Goal: Information Seeking & Learning: Learn about a topic

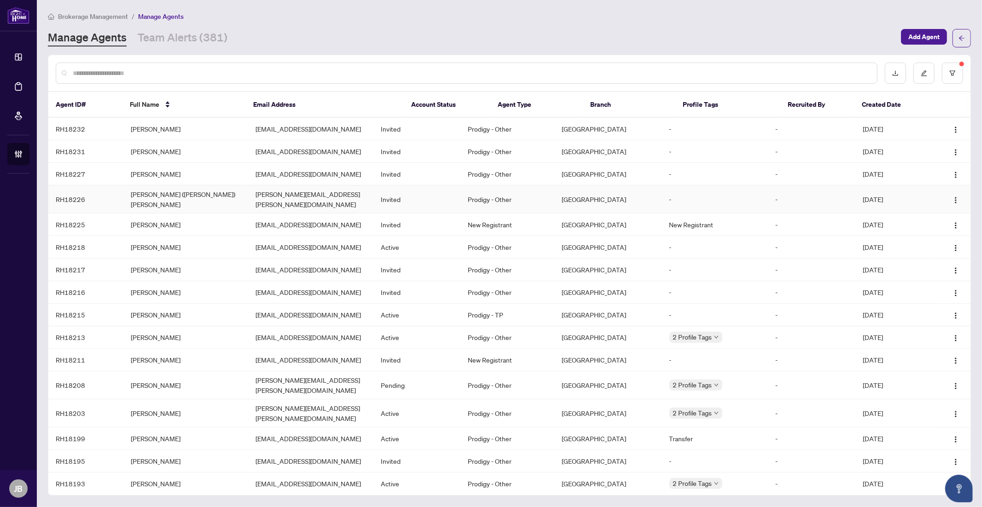
click at [139, 194] on td "[PERSON_NAME] ([PERSON_NAME]) [PERSON_NAME]" at bounding box center [185, 200] width 125 height 28
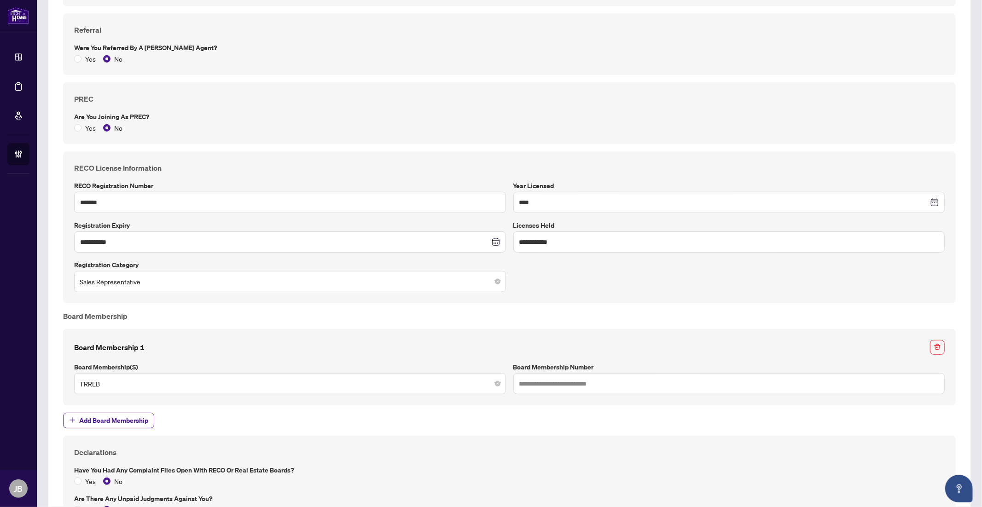
scroll to position [493, 0]
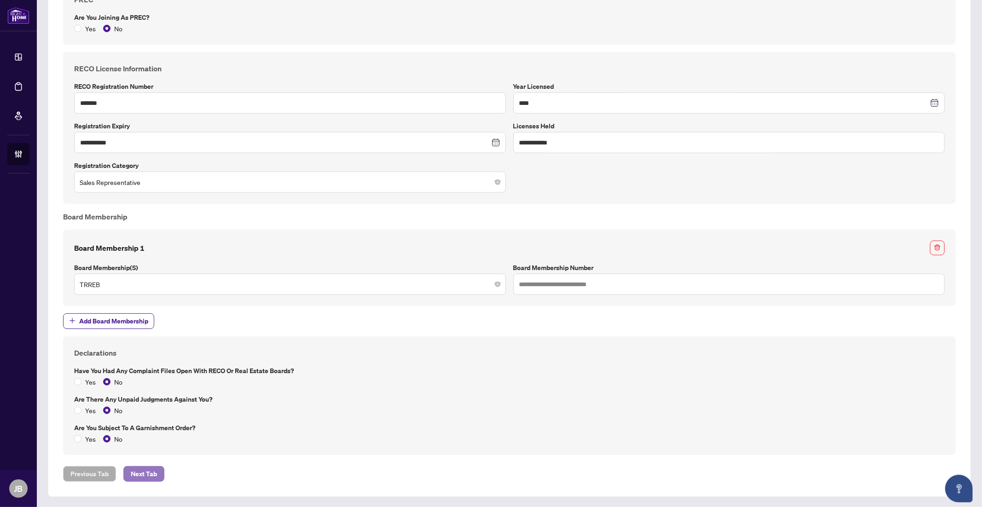
click at [145, 471] on span "Next Tab" at bounding box center [144, 474] width 26 height 15
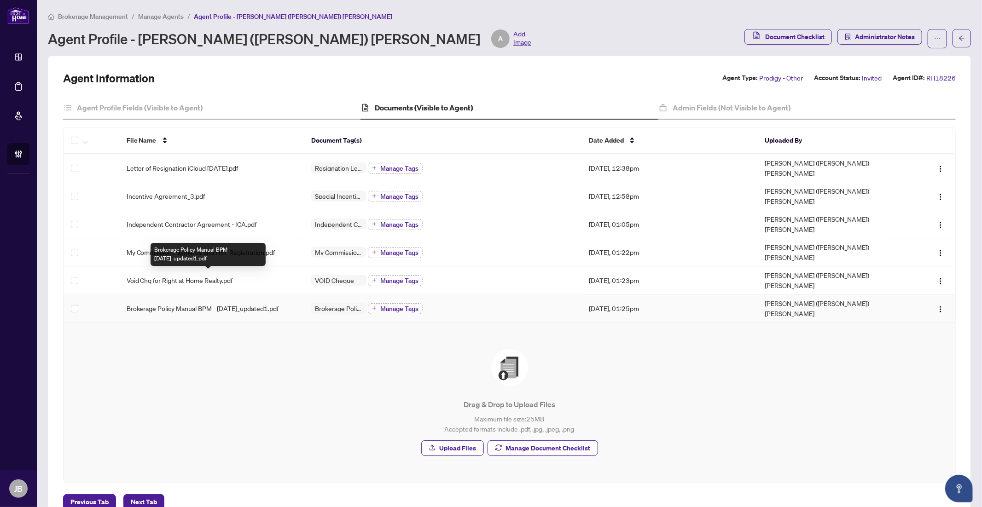
click at [178, 303] on span "Brokerage Policy Manual BPM - [DATE]_updated1.pdf" at bounding box center [203, 308] width 152 height 10
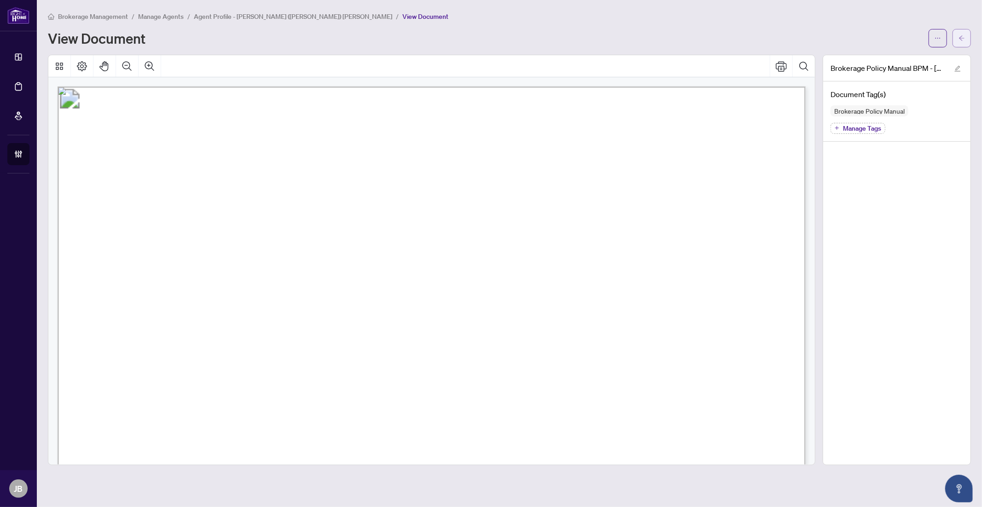
click at [963, 38] on icon "arrow-left" at bounding box center [962, 37] width 6 height 5
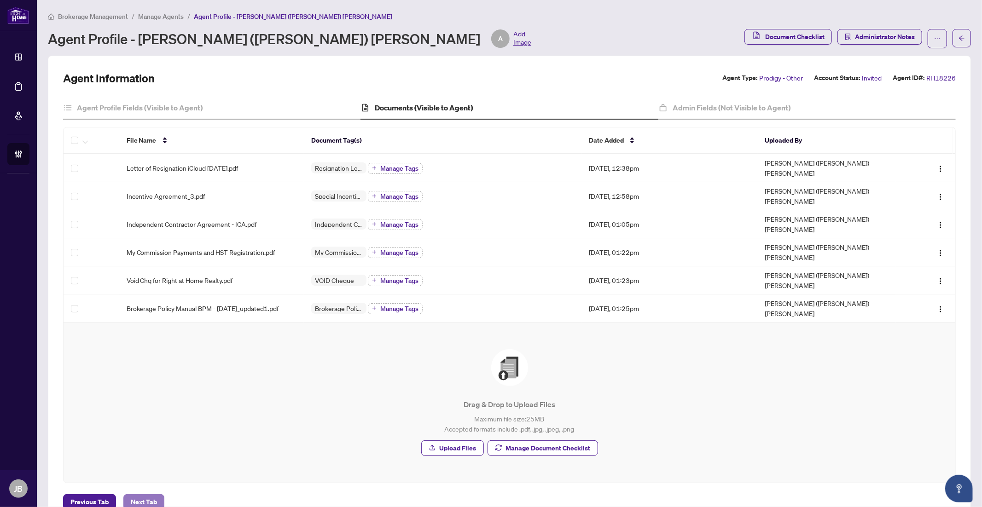
click at [143, 495] on span "Next Tab" at bounding box center [144, 502] width 26 height 15
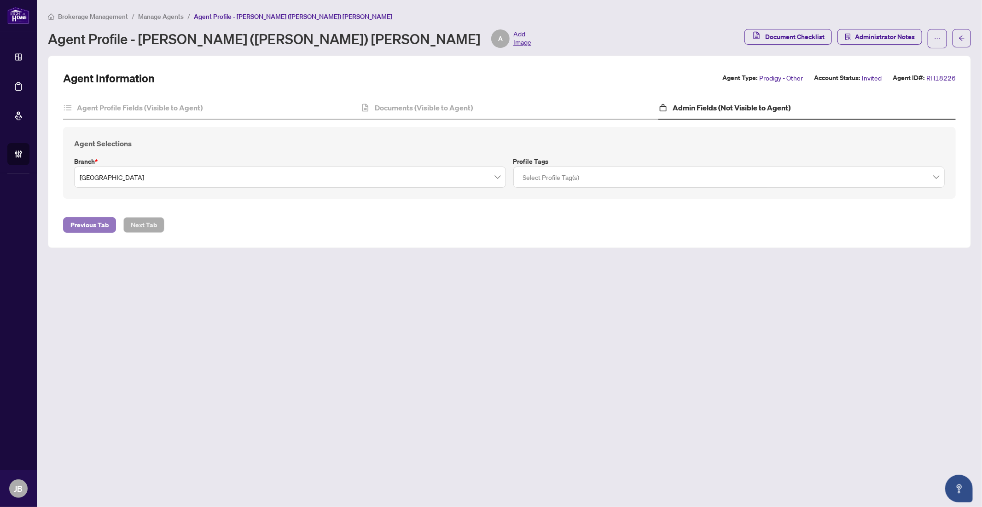
click at [86, 225] on span "Previous Tab" at bounding box center [89, 225] width 38 height 15
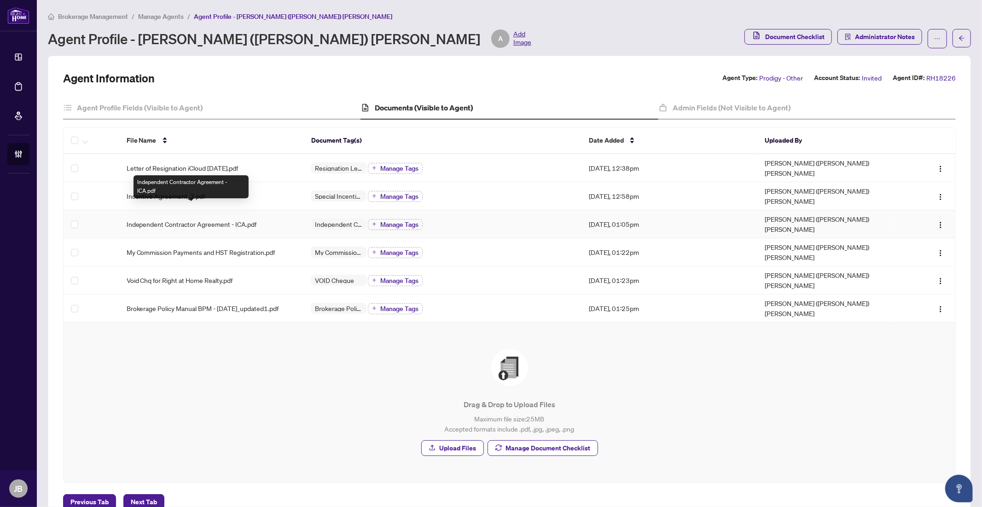
click at [156, 219] on span "Independent Contractor Agreement - ICA.pdf" at bounding box center [192, 224] width 130 height 10
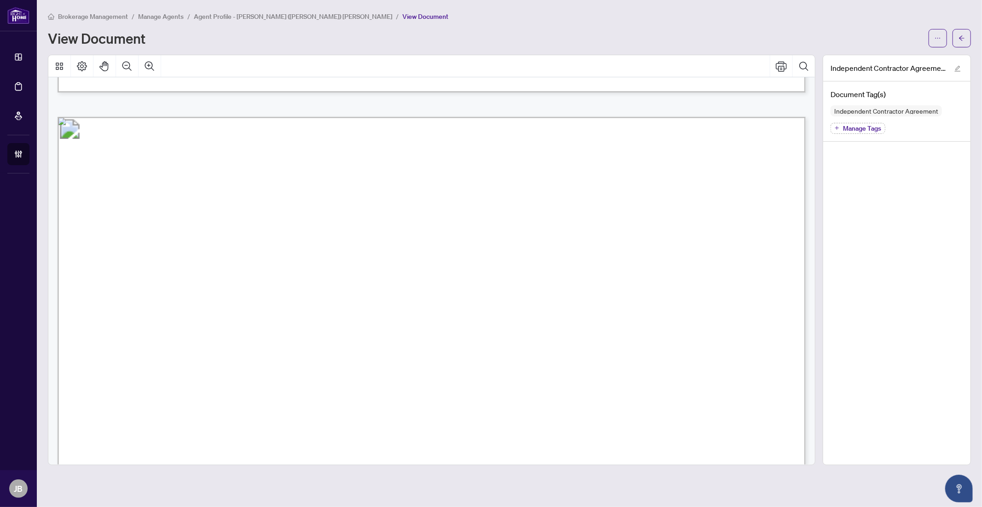
scroll to position [9353, 0]
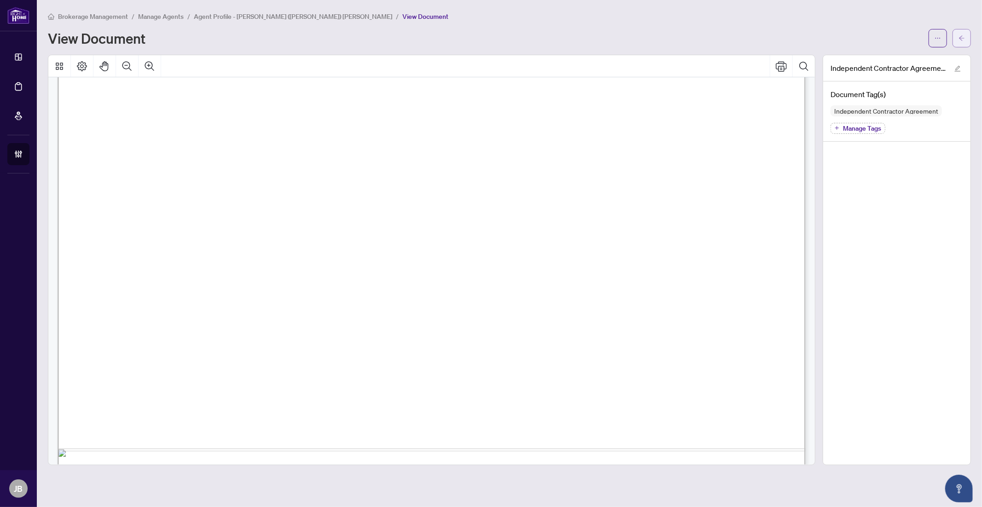
click at [961, 40] on icon "arrow-left" at bounding box center [961, 38] width 6 height 6
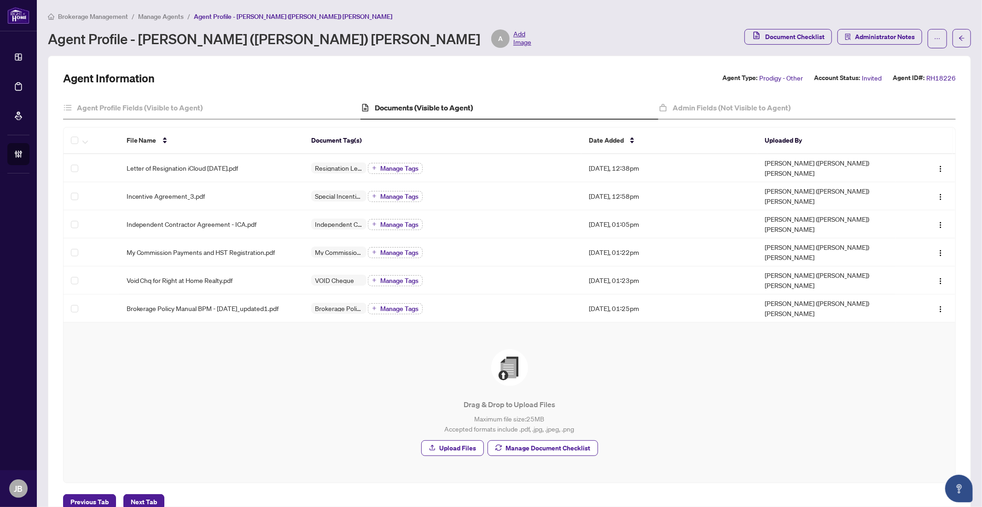
click at [164, 16] on span "Manage Agents" at bounding box center [161, 16] width 46 height 8
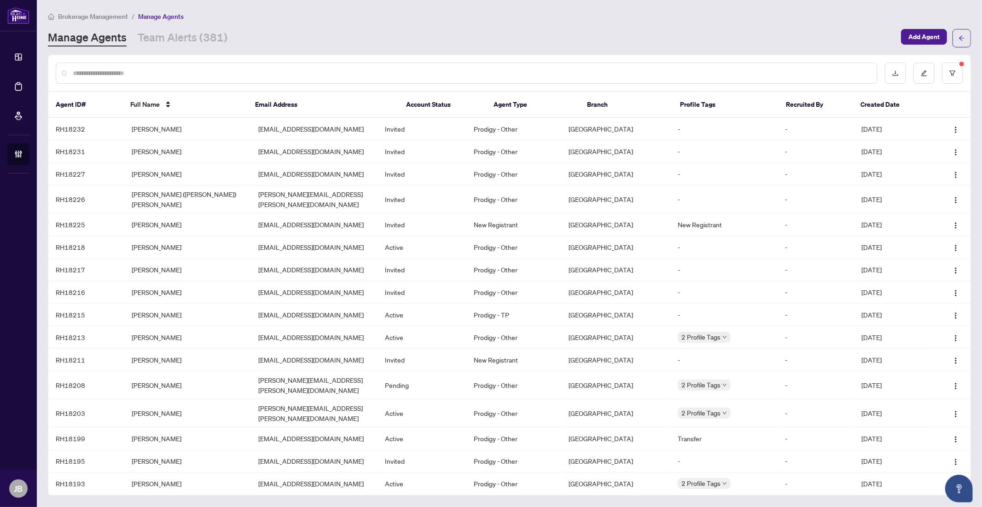
click at [144, 73] on input "text" at bounding box center [471, 73] width 797 height 10
paste input "*******"
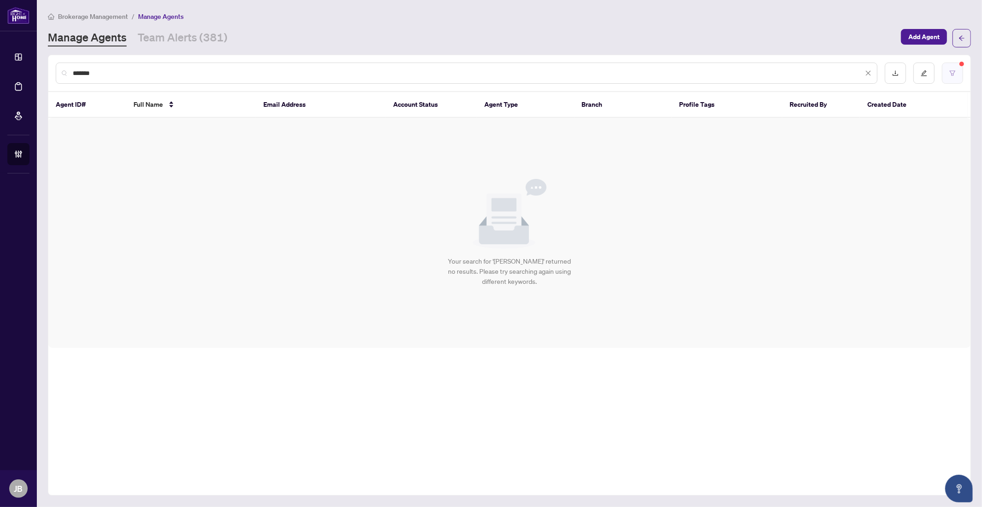
type input "*******"
click at [955, 74] on icon "filter" at bounding box center [952, 73] width 6 height 6
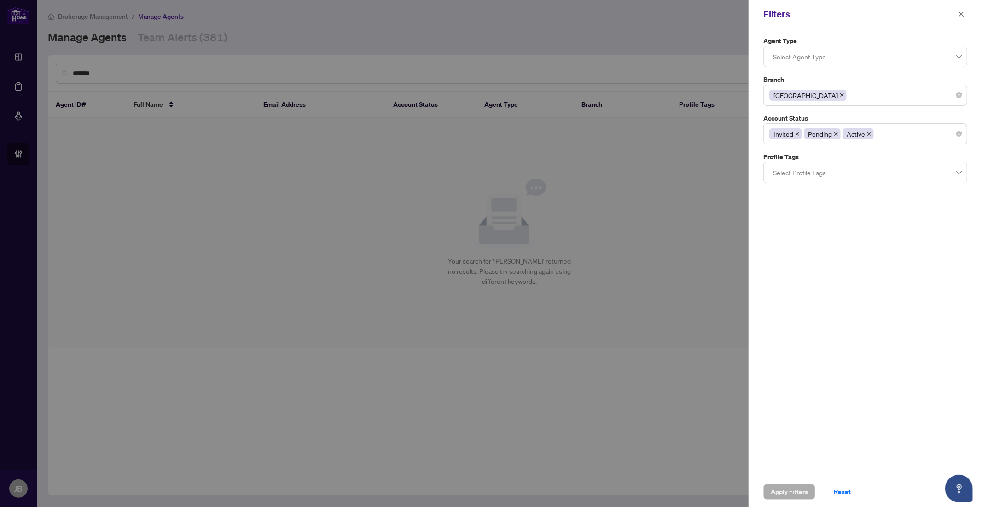
click at [177, 265] on div at bounding box center [491, 253] width 982 height 507
click at [959, 13] on icon "close" at bounding box center [961, 14] width 6 height 6
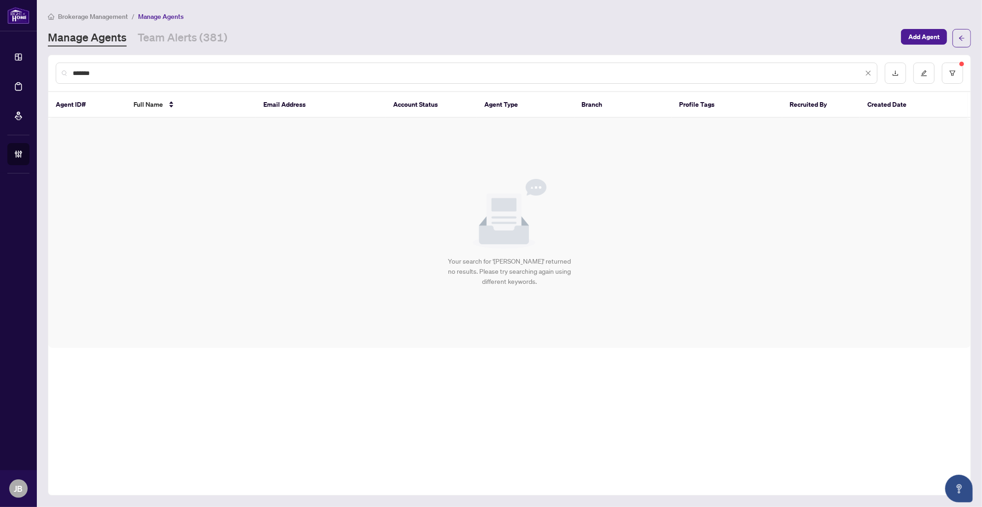
click at [83, 36] on link "Manage Agents" at bounding box center [87, 38] width 79 height 17
click at [83, 37] on link "Manage Agents" at bounding box center [87, 38] width 79 height 17
click at [104, 15] on span "Brokerage Management" at bounding box center [93, 16] width 70 height 8
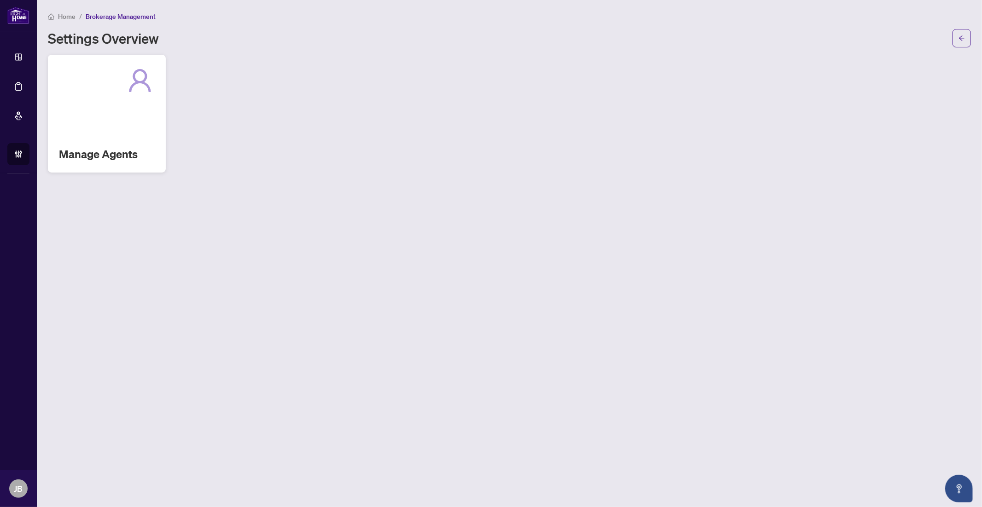
click at [121, 96] on div "Manage Agents" at bounding box center [107, 114] width 118 height 118
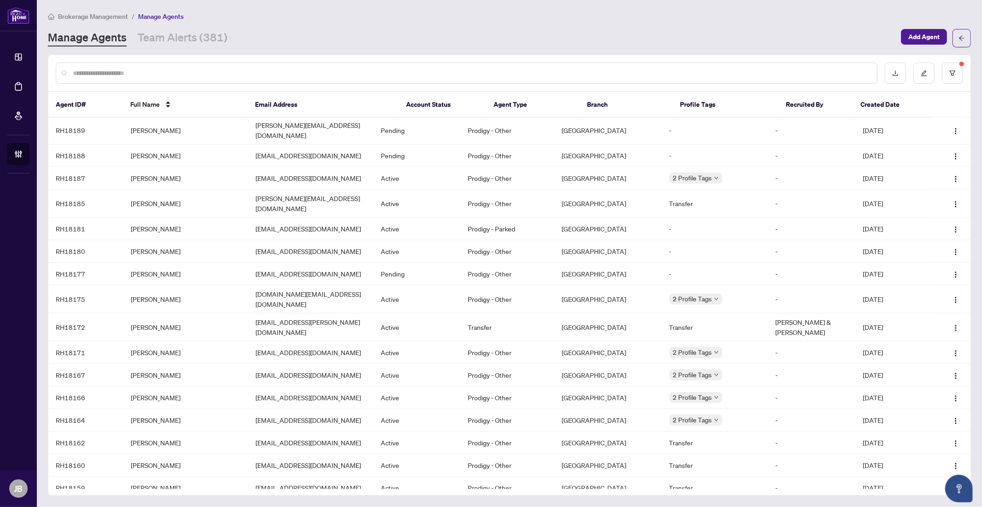
scroll to position [425, 0]
click at [951, 75] on icon "filter" at bounding box center [953, 72] width 6 height 5
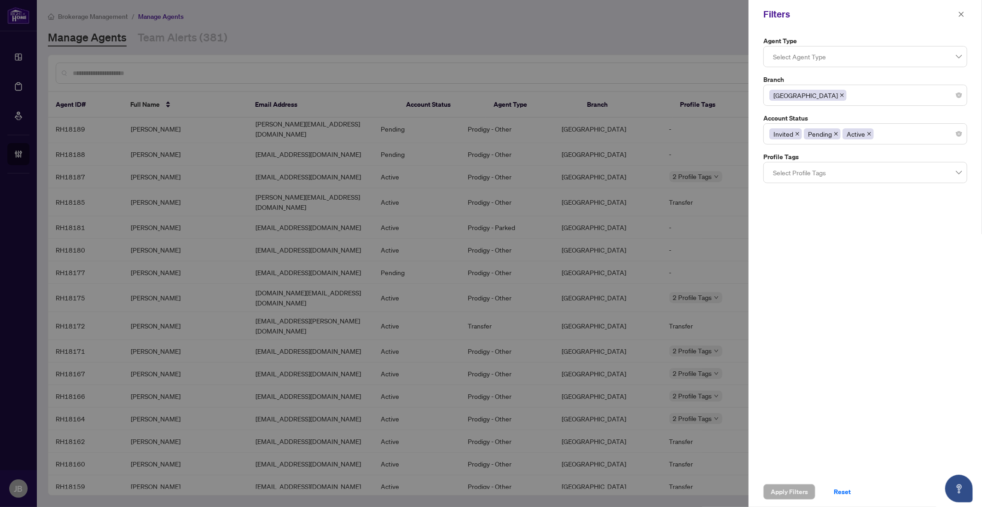
click at [869, 135] on icon "close" at bounding box center [869, 134] width 5 height 5
click at [840, 96] on icon "close" at bounding box center [842, 95] width 5 height 5
click at [793, 96] on div at bounding box center [865, 95] width 192 height 17
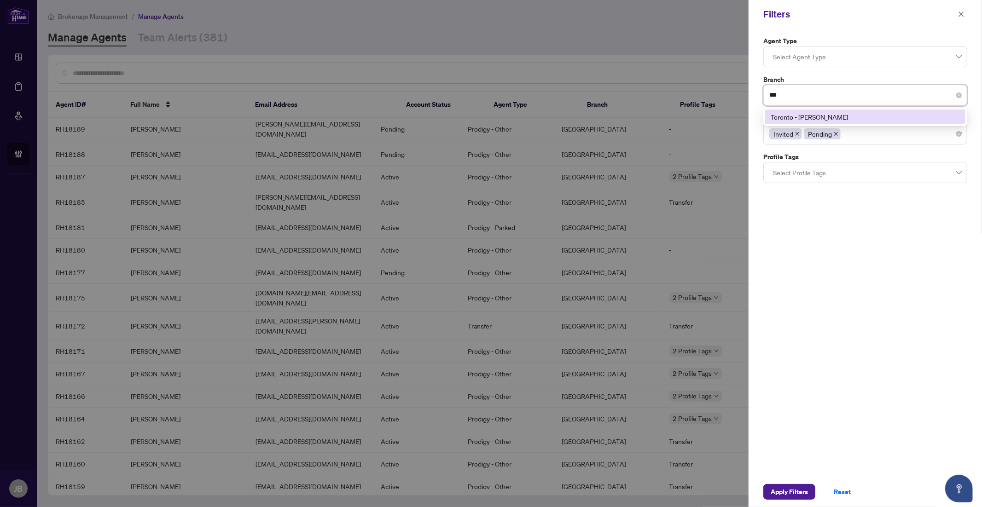
type input "***"
click at [807, 116] on div "Toronto - [PERSON_NAME]" at bounding box center [865, 117] width 189 height 10
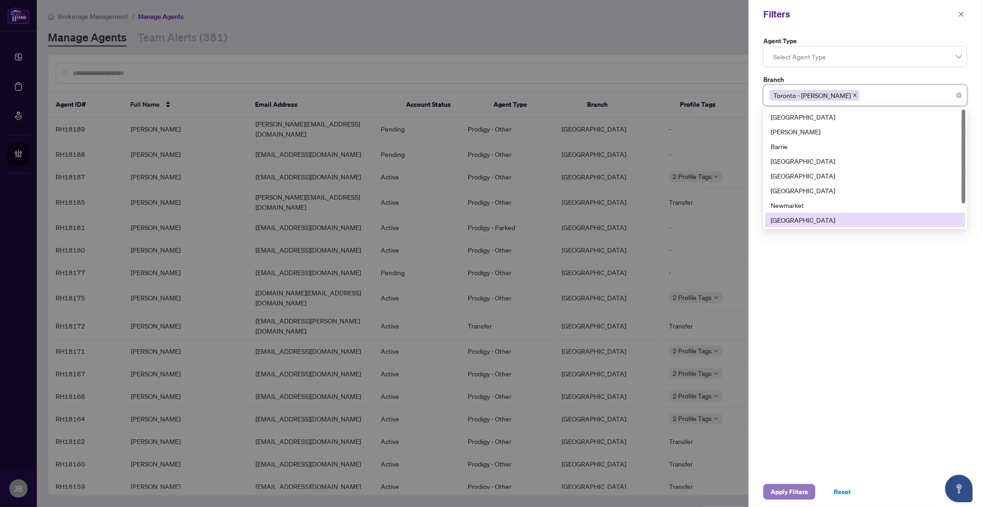
click at [792, 493] on span "Apply Filters" at bounding box center [789, 492] width 37 height 15
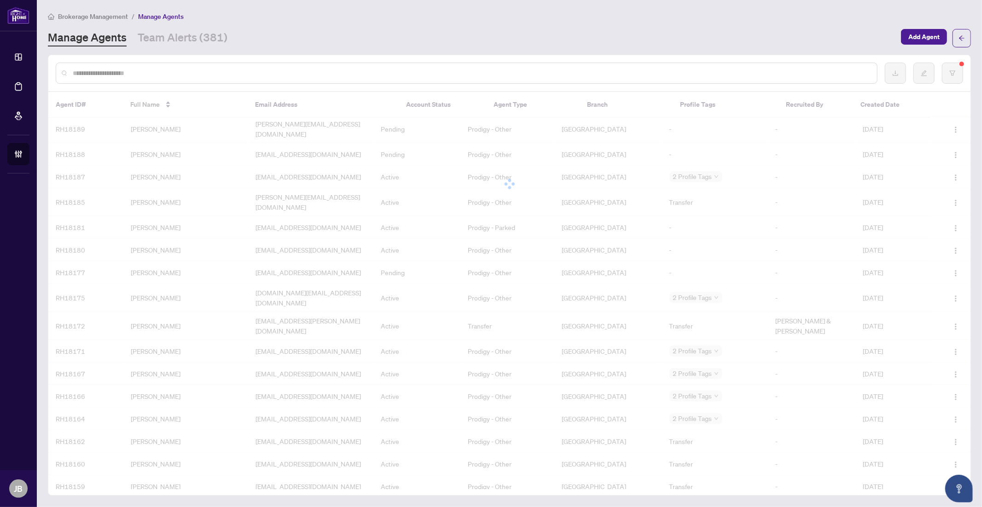
scroll to position [0, 0]
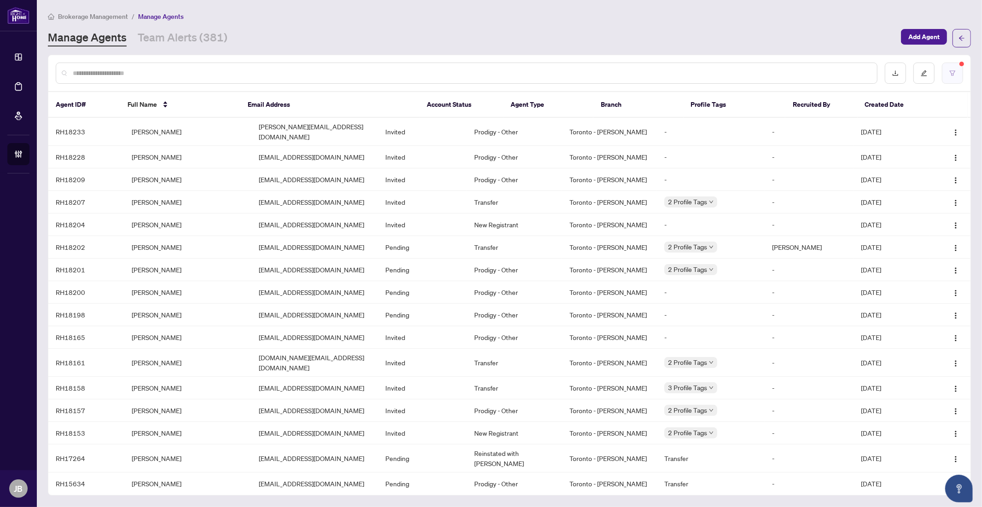
click at [951, 75] on icon "filter" at bounding box center [952, 73] width 6 height 6
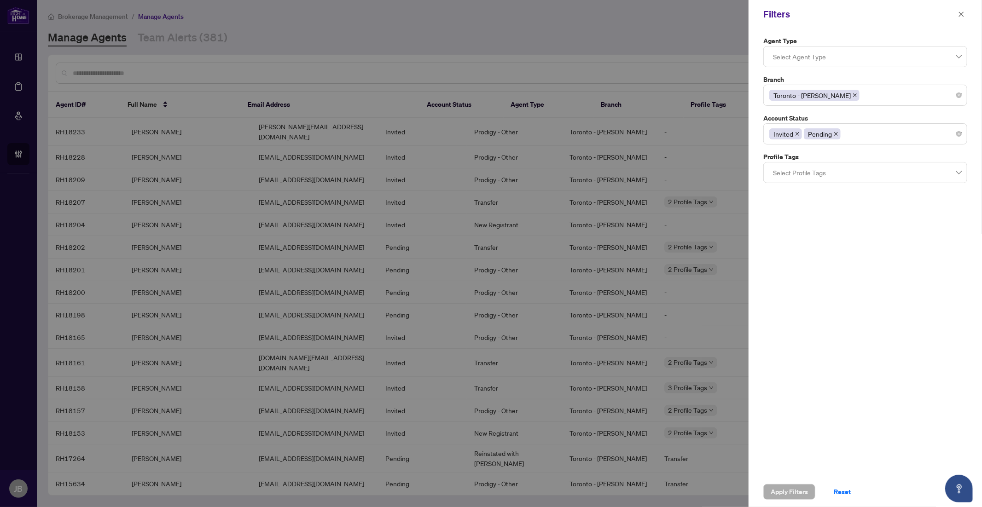
click at [852, 92] on span at bounding box center [854, 95] width 5 height 10
click at [794, 94] on div at bounding box center [865, 95] width 192 height 17
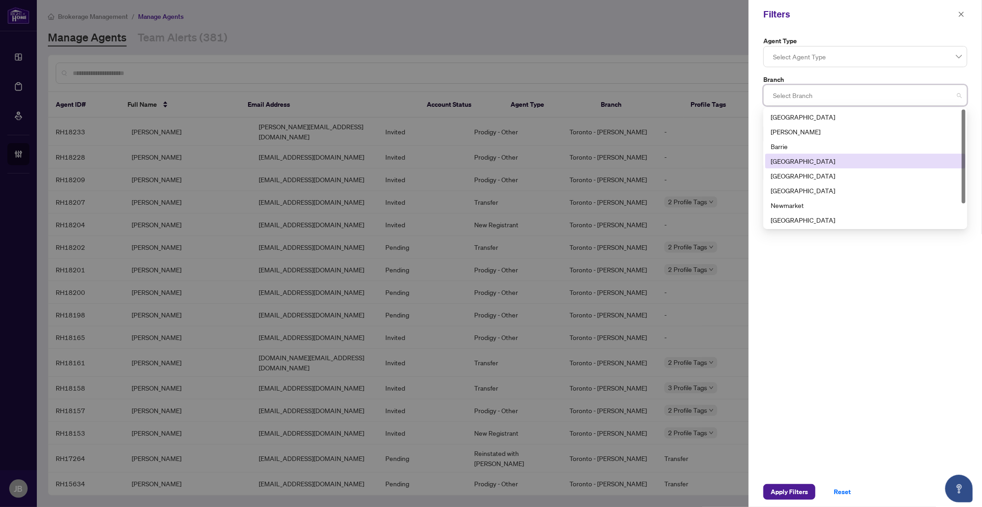
click at [798, 163] on div "[GEOGRAPHIC_DATA]" at bounding box center [865, 161] width 189 height 10
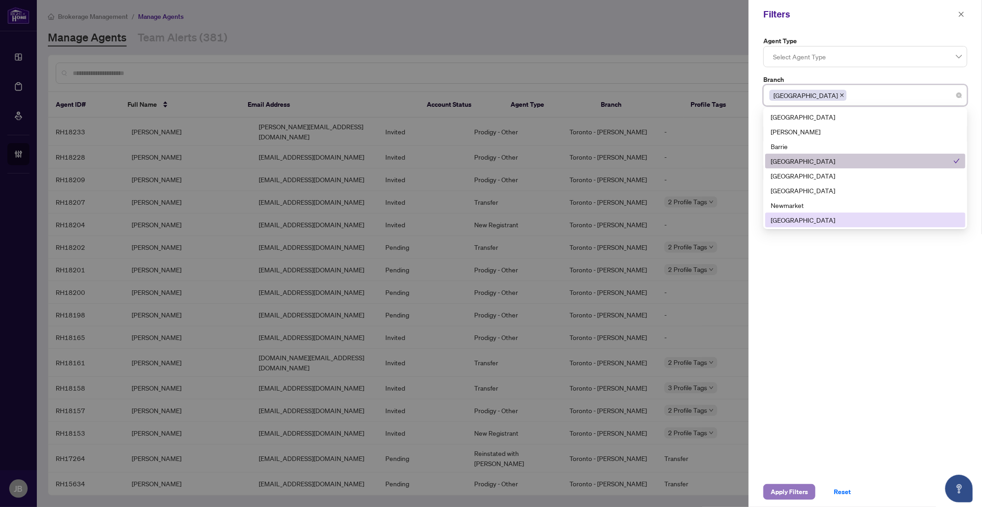
click at [790, 491] on span "Apply Filters" at bounding box center [789, 492] width 37 height 15
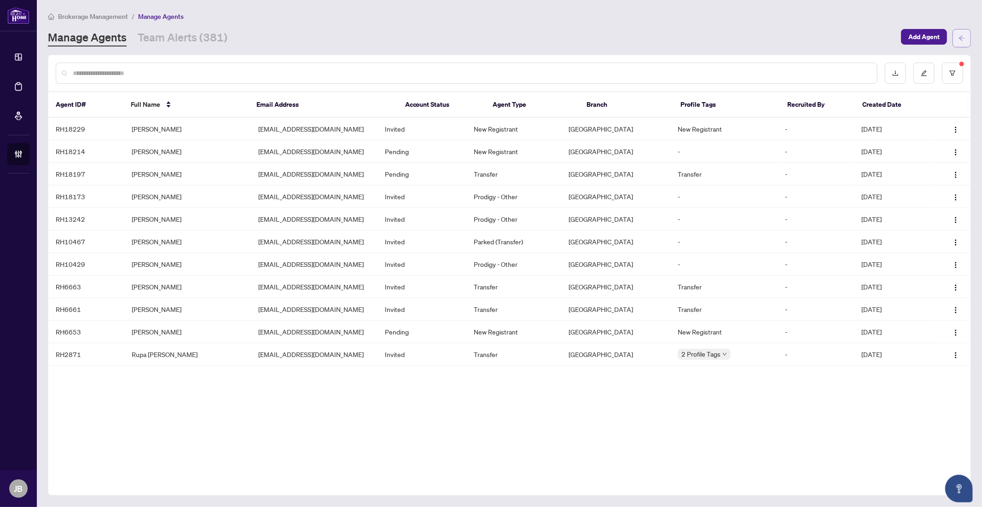
click at [962, 40] on icon "arrow-left" at bounding box center [962, 37] width 6 height 5
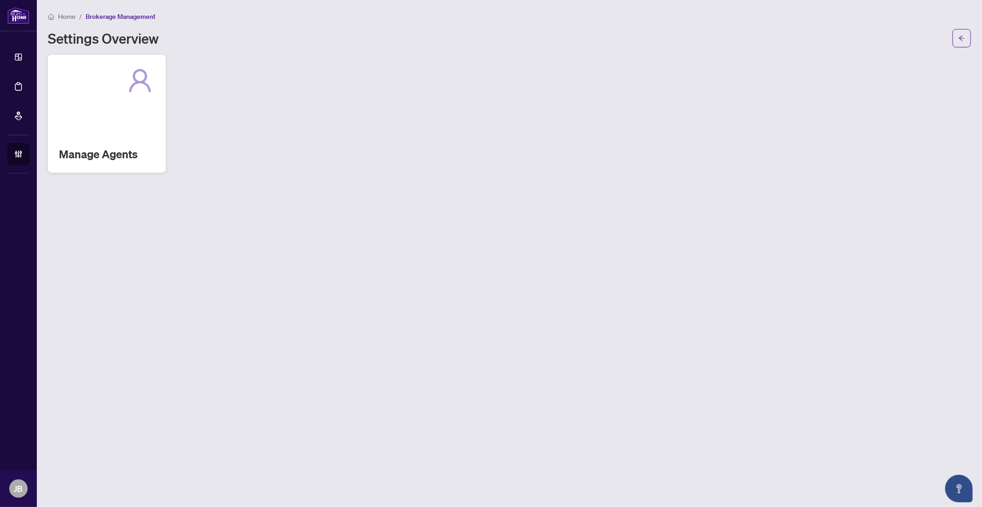
click at [143, 93] on icon at bounding box center [139, 80] width 29 height 29
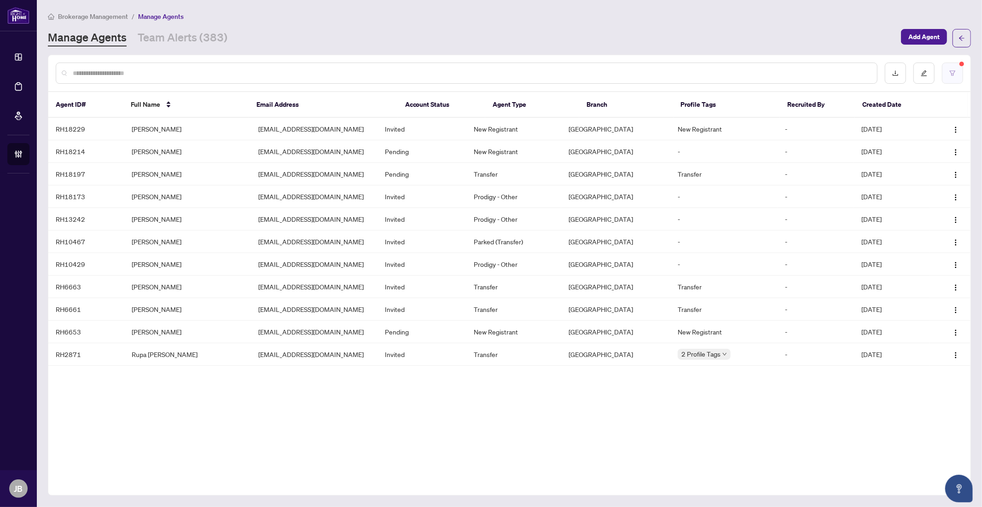
click at [955, 72] on icon "filter" at bounding box center [952, 73] width 6 height 6
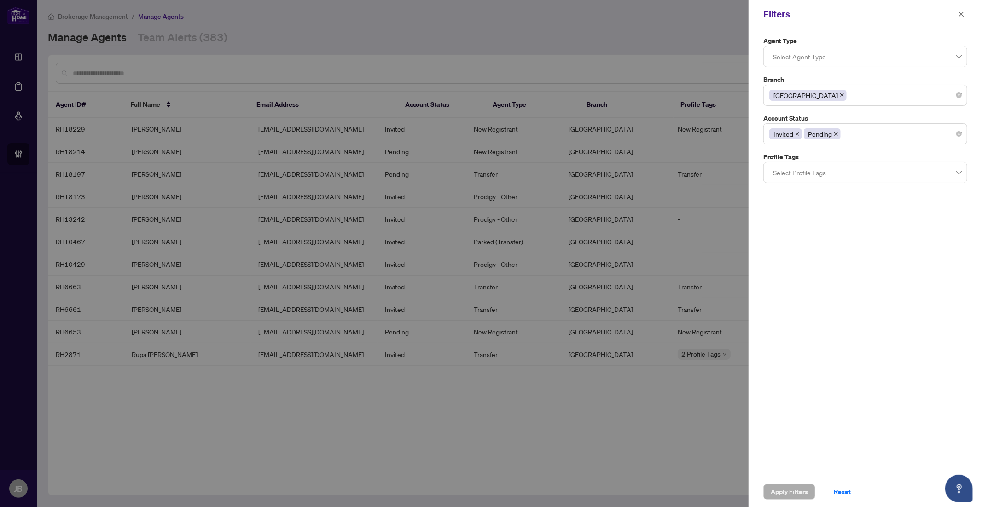
click at [840, 95] on icon "close" at bounding box center [842, 95] width 5 height 5
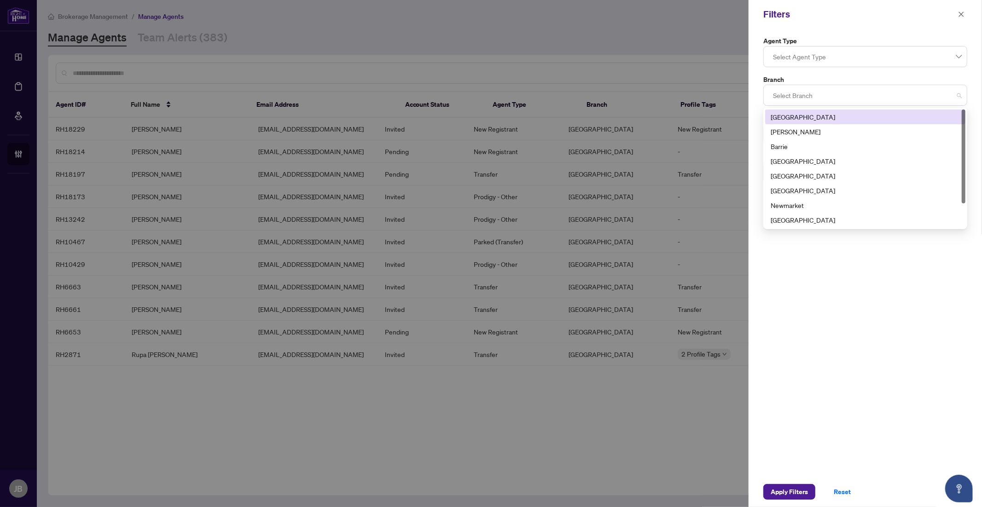
click at [796, 95] on div at bounding box center [865, 95] width 192 height 17
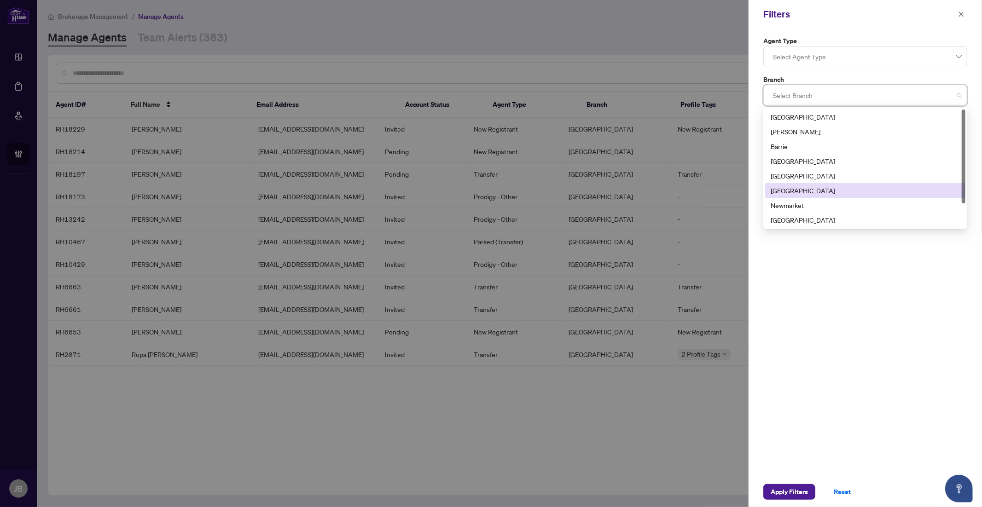
click at [791, 194] on div "[GEOGRAPHIC_DATA]" at bounding box center [865, 191] width 189 height 10
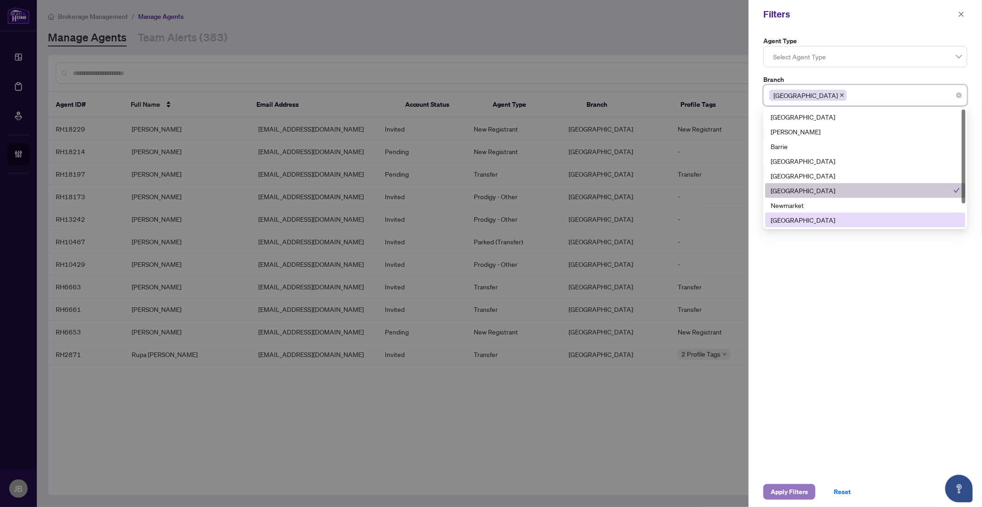
click at [794, 496] on span "Apply Filters" at bounding box center [789, 492] width 37 height 15
